Goal: Subscribe to service/newsletter

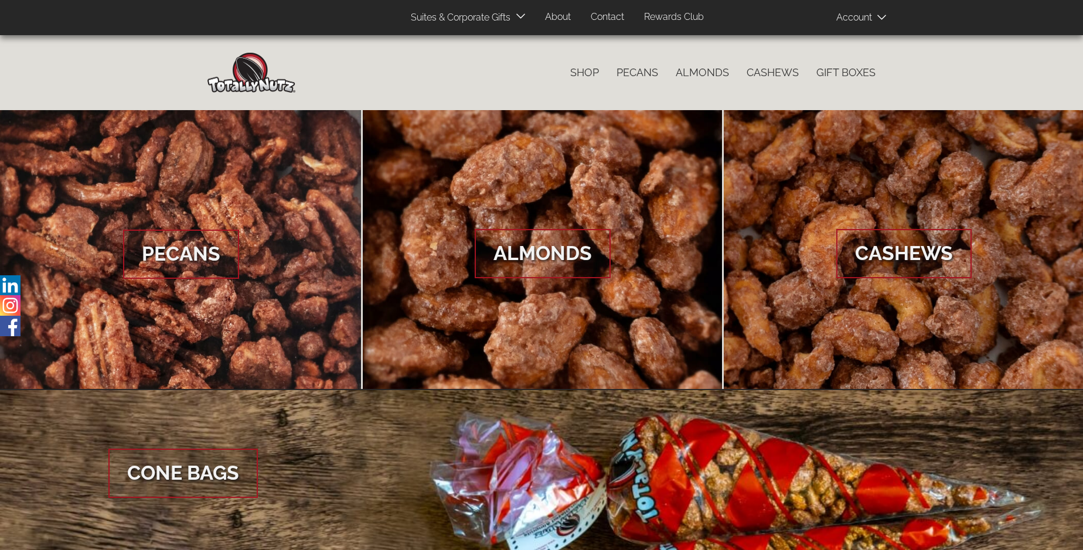
scroll to position [1752, 0]
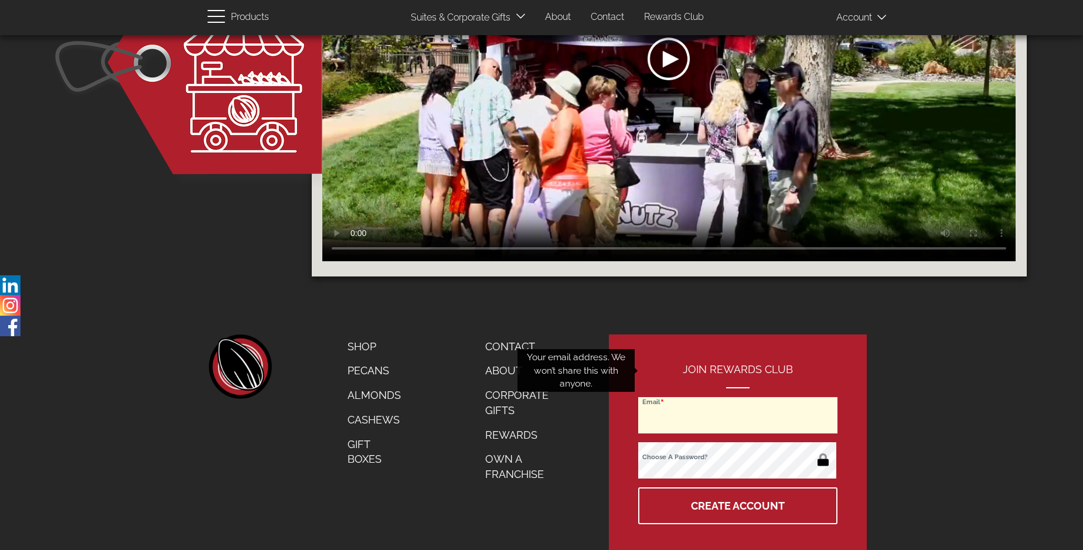
click at [738, 397] on input "Email" at bounding box center [737, 415] width 199 height 36
type input "jenielle.alonso@gmail.com"
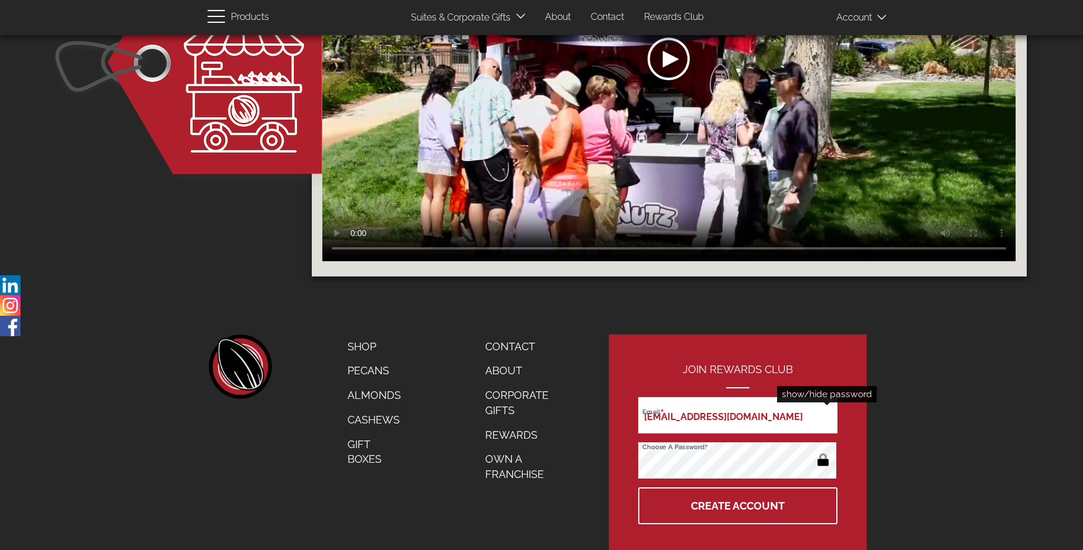
click at [823, 452] on button "button" at bounding box center [823, 461] width 23 height 19
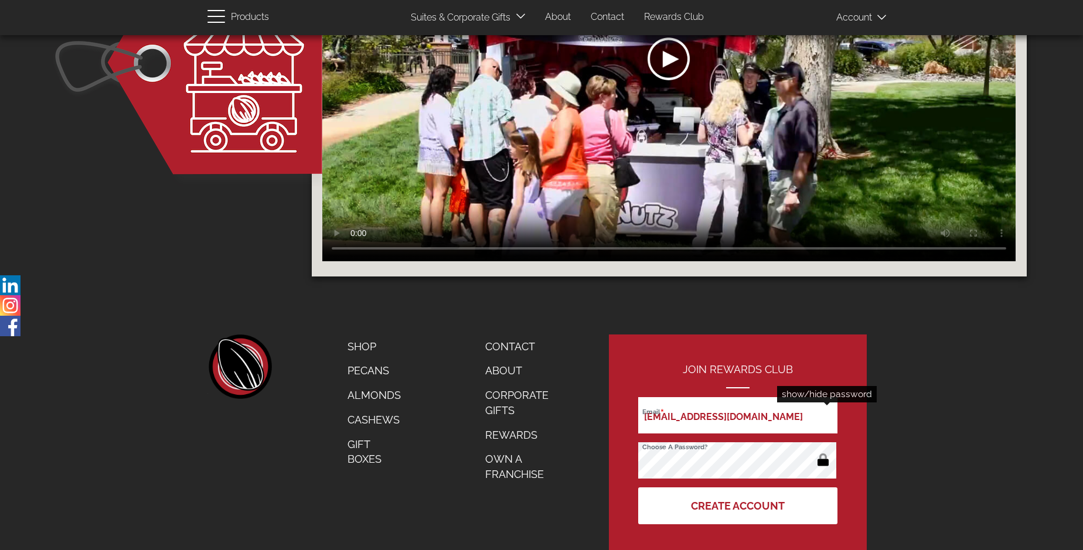
click at [738, 488] on button "Create Account" at bounding box center [737, 506] width 199 height 37
